Goal: Information Seeking & Learning: Learn about a topic

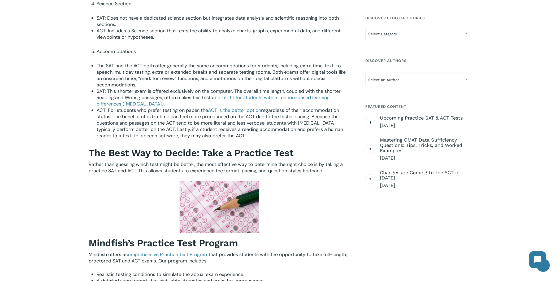
scroll to position [659, 0]
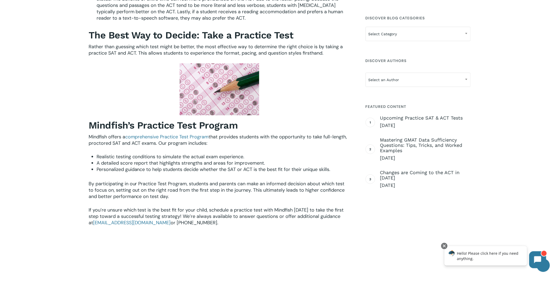
click at [262, 184] on div "Mindfish’s Practice Test Program Mindfish offers a comprehensive Practice Test …" at bounding box center [219, 172] width 261 height 107
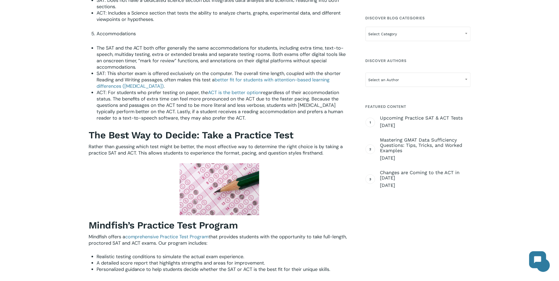
scroll to position [619, 0]
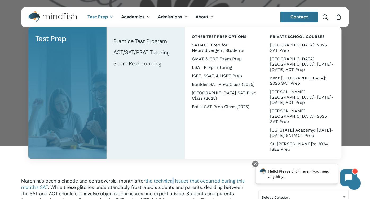
drag, startPoint x: 174, startPoint y: 152, endPoint x: 112, endPoint y: 169, distance: 64.1
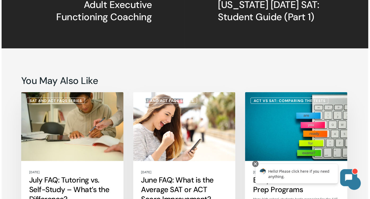
scroll to position [1061, 0]
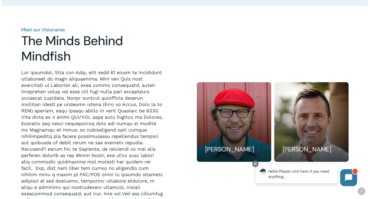
scroll to position [412, 0]
